Goal: Find specific page/section: Find specific page/section

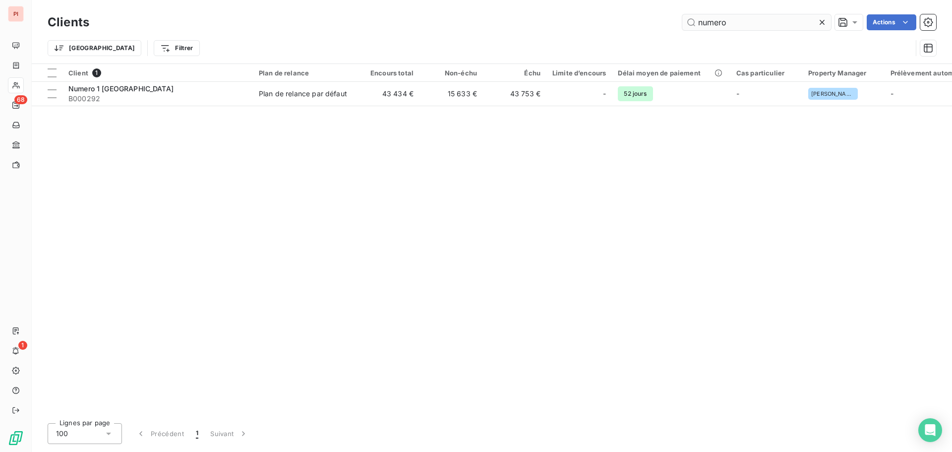
click at [720, 21] on input "numero" at bounding box center [757, 22] width 149 height 16
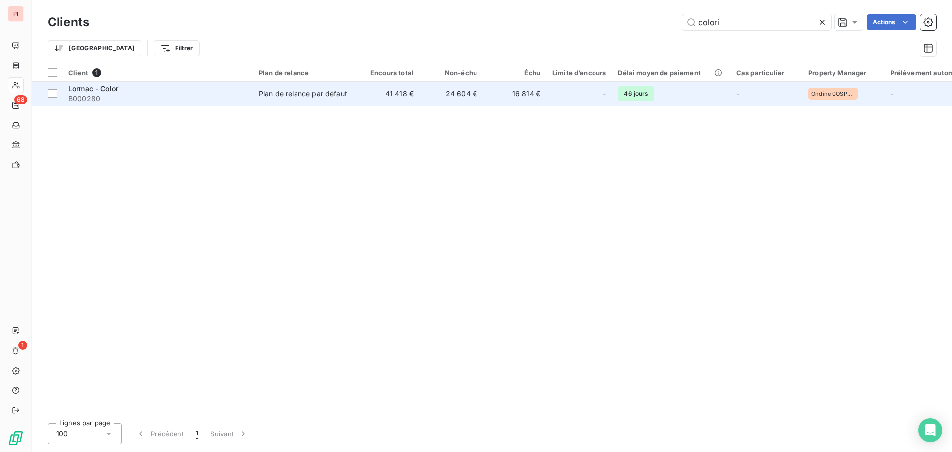
type input "colori"
click at [332, 91] on div "Plan de relance par défaut" at bounding box center [303, 94] width 88 height 10
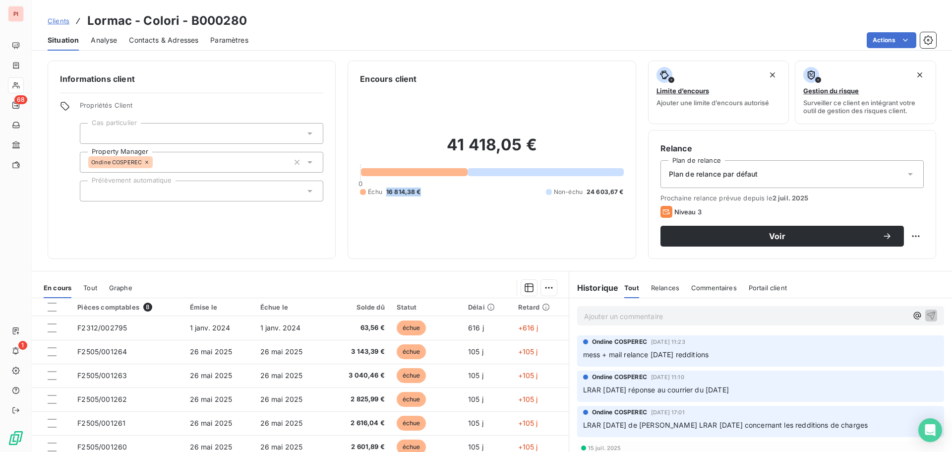
drag, startPoint x: 421, startPoint y: 194, endPoint x: 381, endPoint y: 192, distance: 39.7
click at [381, 192] on div "Échu 16 814,38 € Non-échu 24 603,67 €" at bounding box center [491, 192] width 263 height 9
click at [57, 19] on span "Clients" at bounding box center [59, 21] width 22 height 8
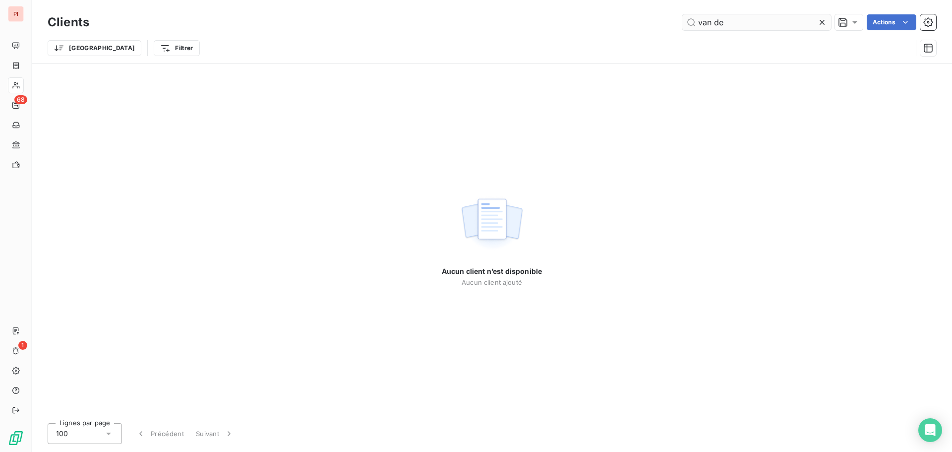
click at [717, 24] on input "van de" at bounding box center [757, 22] width 149 height 16
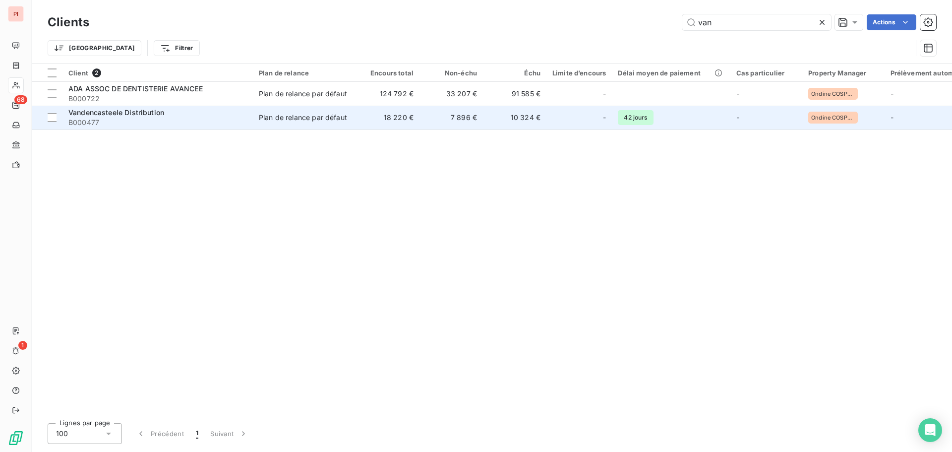
type input "van"
click at [272, 122] on div "Plan de relance par défaut" at bounding box center [303, 118] width 88 height 10
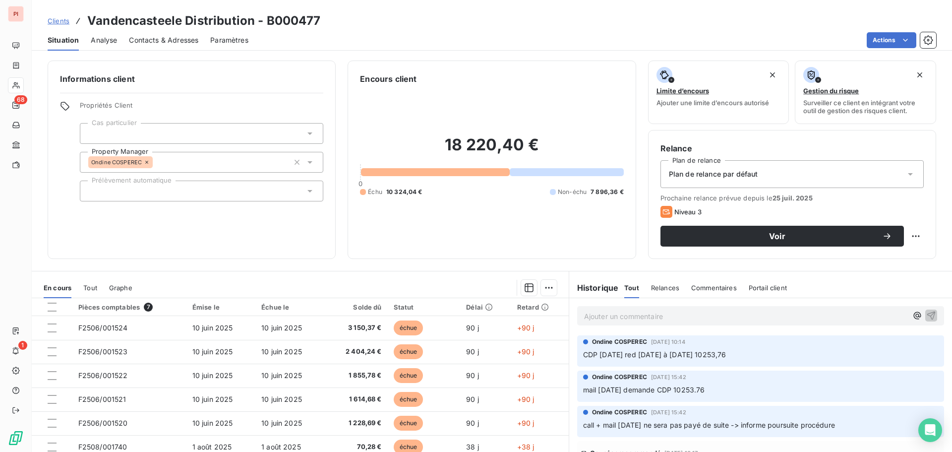
click at [156, 42] on span "Contacts & Adresses" at bounding box center [163, 40] width 69 height 10
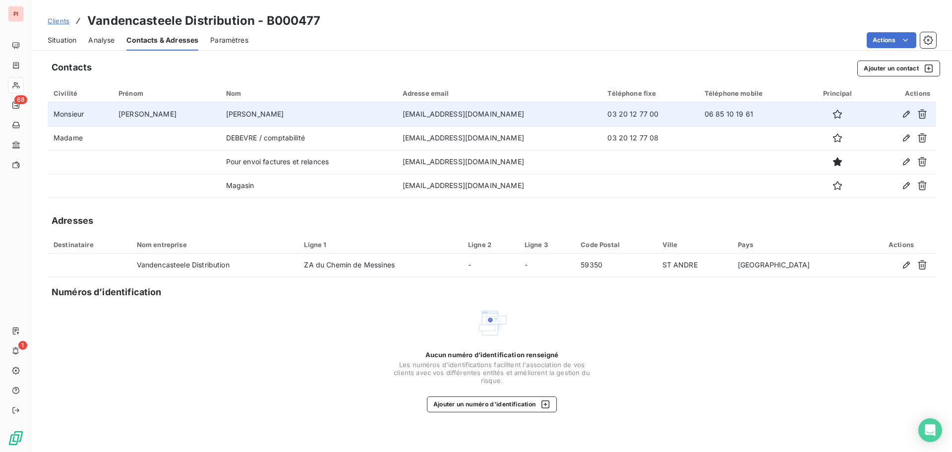
click at [527, 111] on td "[EMAIL_ADDRESS][DOMAIN_NAME]" at bounding box center [499, 114] width 205 height 24
